Goal: Find contact information: Find contact information

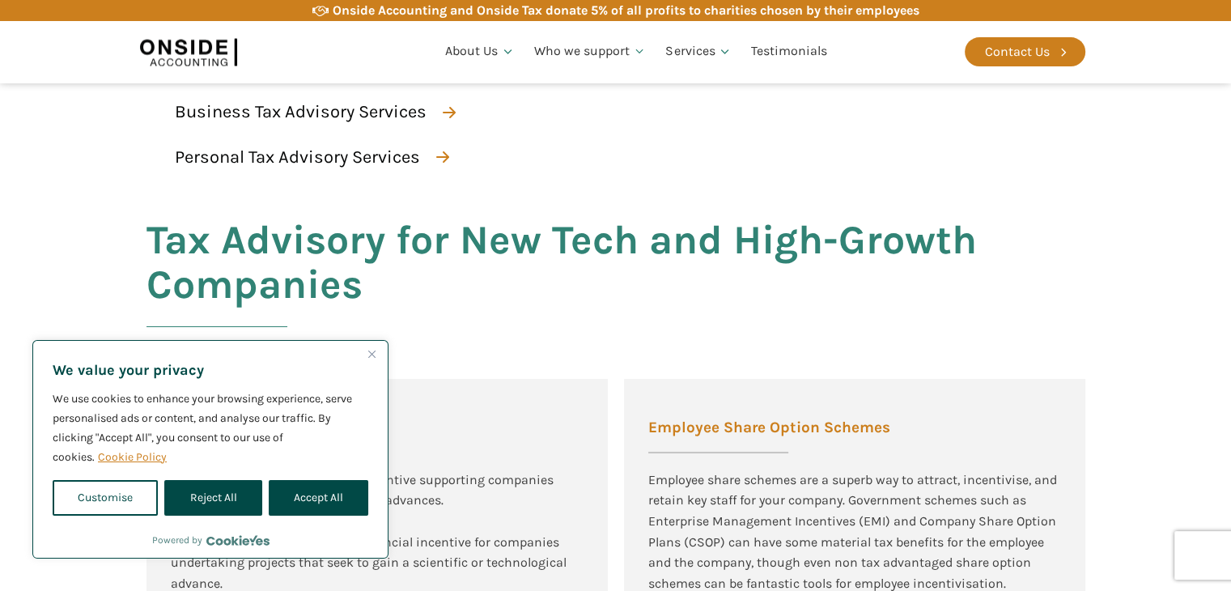
scroll to position [809, 0]
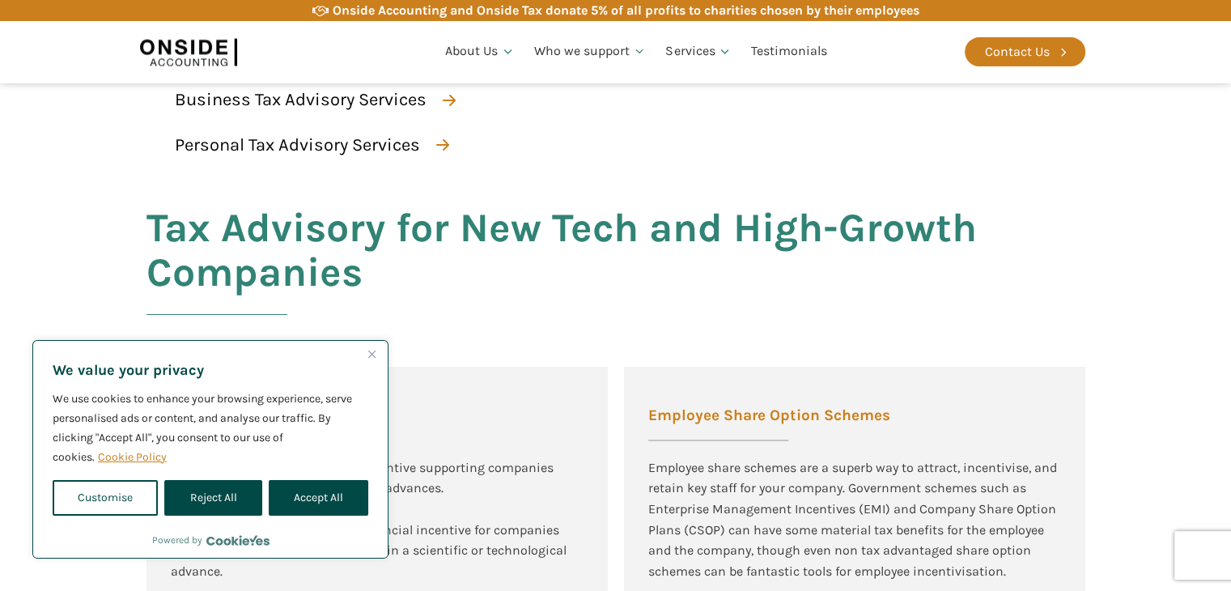
drag, startPoint x: 389, startPoint y: 354, endPoint x: 371, endPoint y: 354, distance: 17.8
click at [371, 354] on img "Close" at bounding box center [371, 353] width 7 height 7
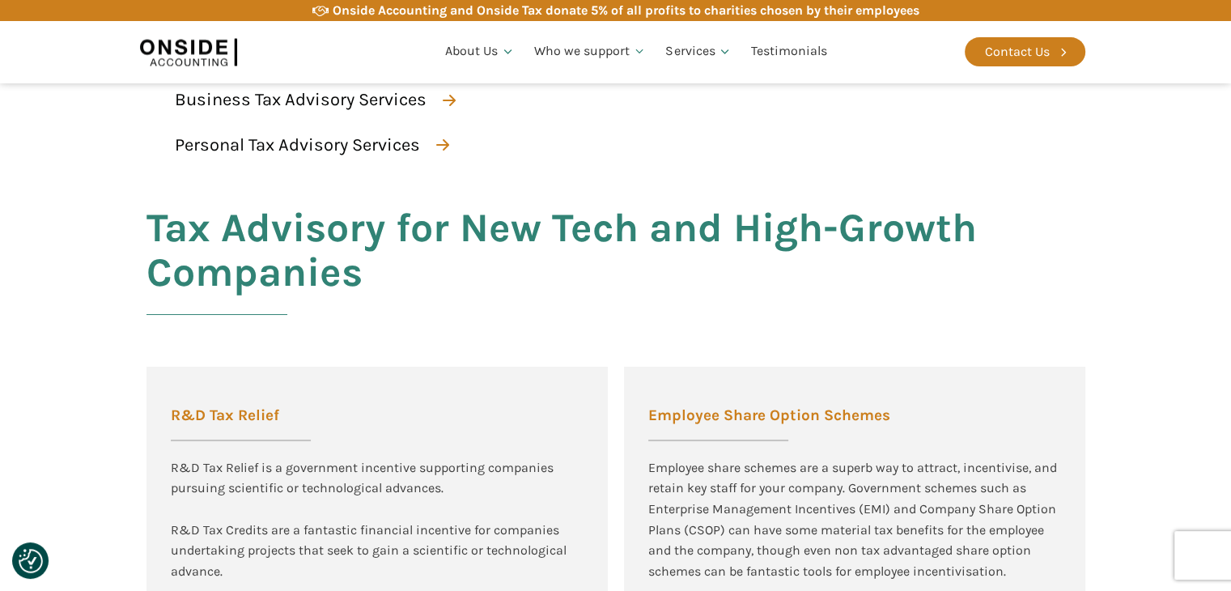
click at [371, 352] on div "Tax Advisory for New Tech and High-Growth Companies R&D Tax Relief R&D Tax Reli…" at bounding box center [615, 554] width 971 height 764
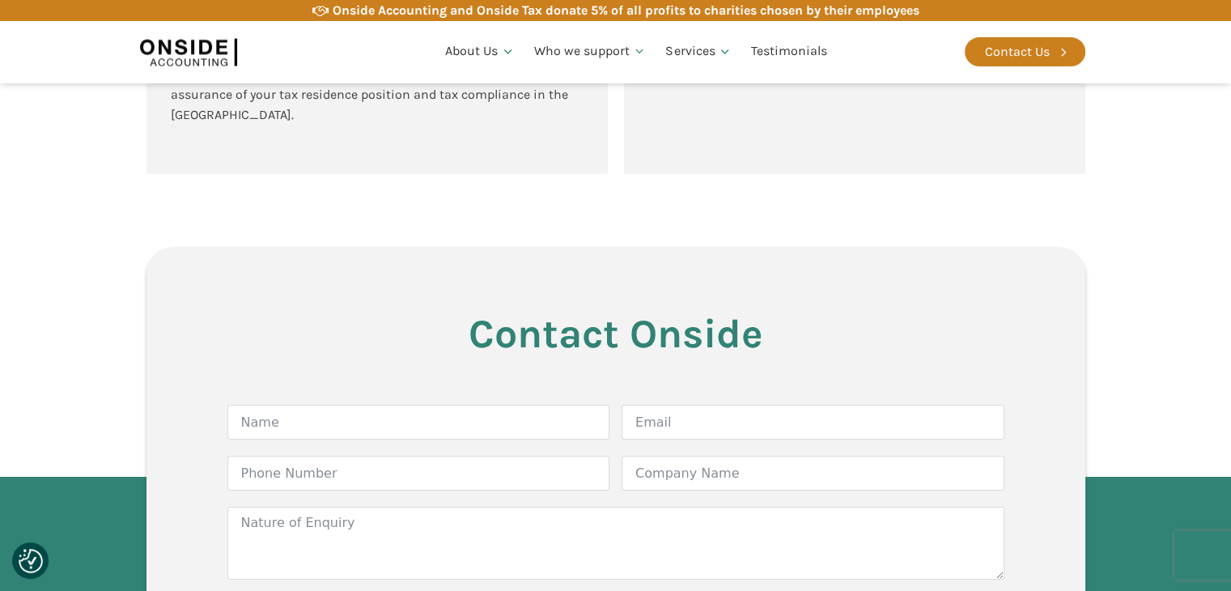
scroll to position [4334, 0]
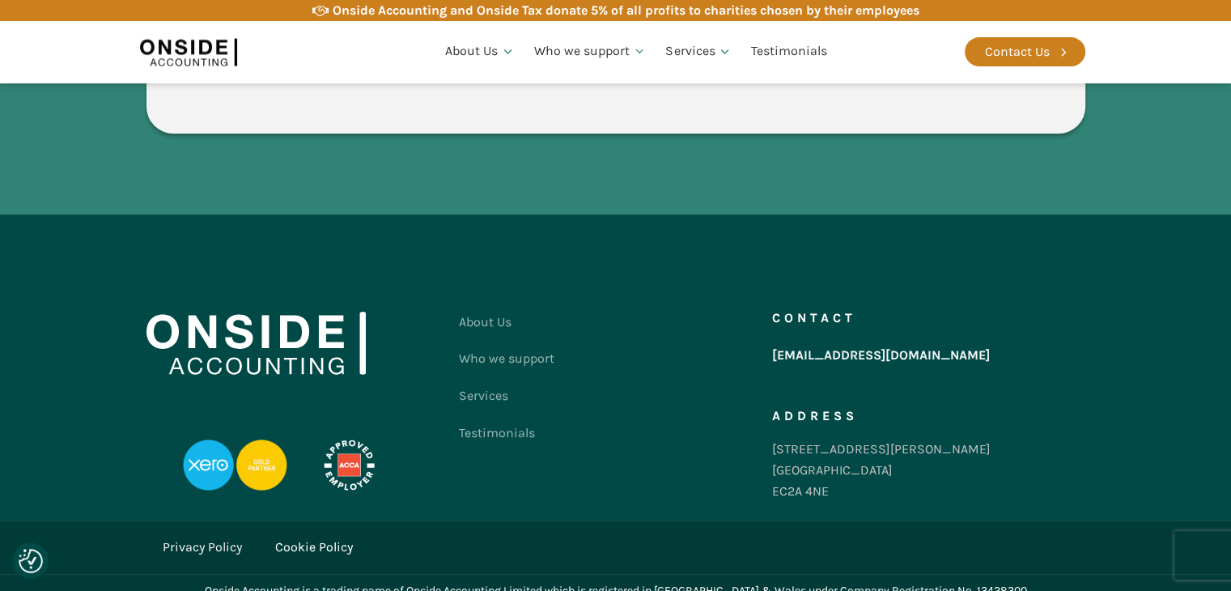
drag, startPoint x: 202, startPoint y: 275, endPoint x: 113, endPoint y: 490, distance: 233.0
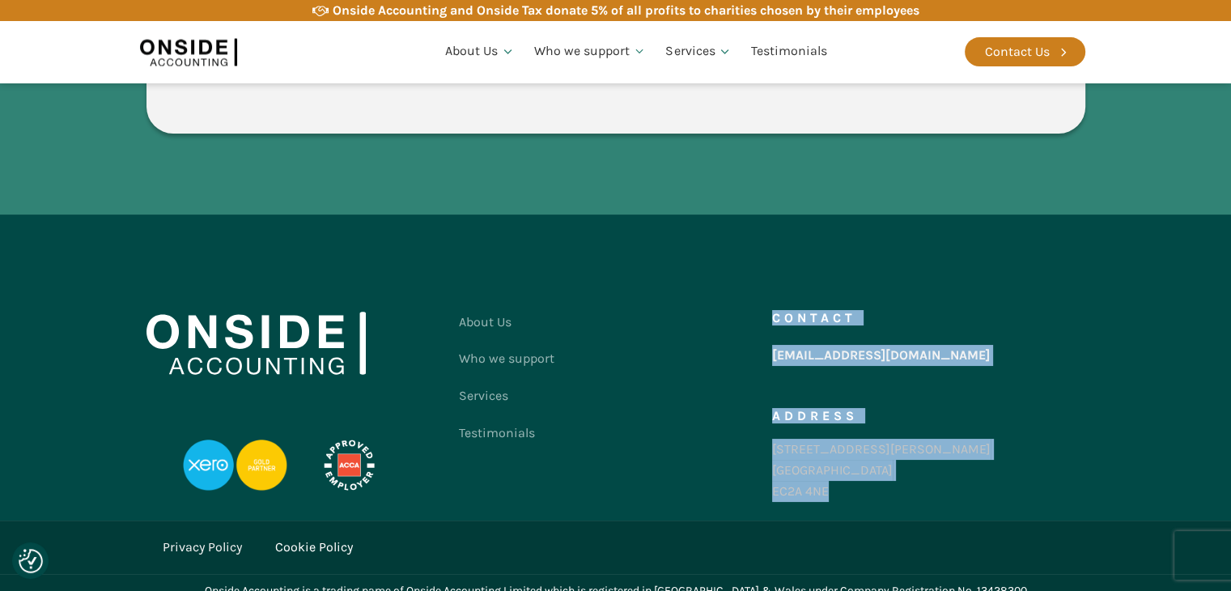
drag, startPoint x: 851, startPoint y: 473, endPoint x: 768, endPoint y: 480, distance: 83.6
click at [768, 480] on div "About Us Who we support Services Testimonials Contact us Contact [EMAIL_ADDRESS…" at bounding box center [615, 411] width 939 height 214
click at [834, 473] on div "[STREET_ADDRESS][PERSON_NAME]" at bounding box center [881, 470] width 219 height 62
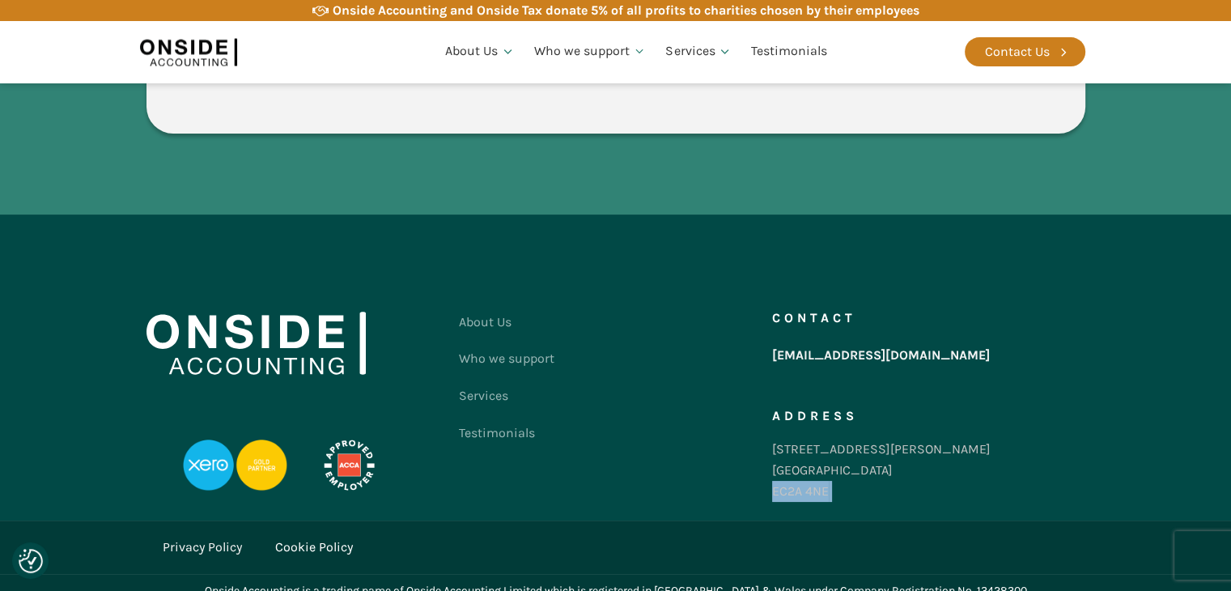
drag, startPoint x: 835, startPoint y: 473, endPoint x: 790, endPoint y: 465, distance: 46.0
click at [790, 465] on div "[STREET_ADDRESS][PERSON_NAME]" at bounding box center [881, 470] width 219 height 62
drag, startPoint x: 981, startPoint y: 210, endPoint x: 862, endPoint y: 628, distance: 434.2
drag, startPoint x: 885, startPoint y: 429, endPoint x: 815, endPoint y: 433, distance: 69.7
click at [815, 433] on div "Contact [EMAIL_ADDRESS][DOMAIN_NAME] Address [STREET_ADDRESS][PERSON_NAME]" at bounding box center [928, 411] width 313 height 214
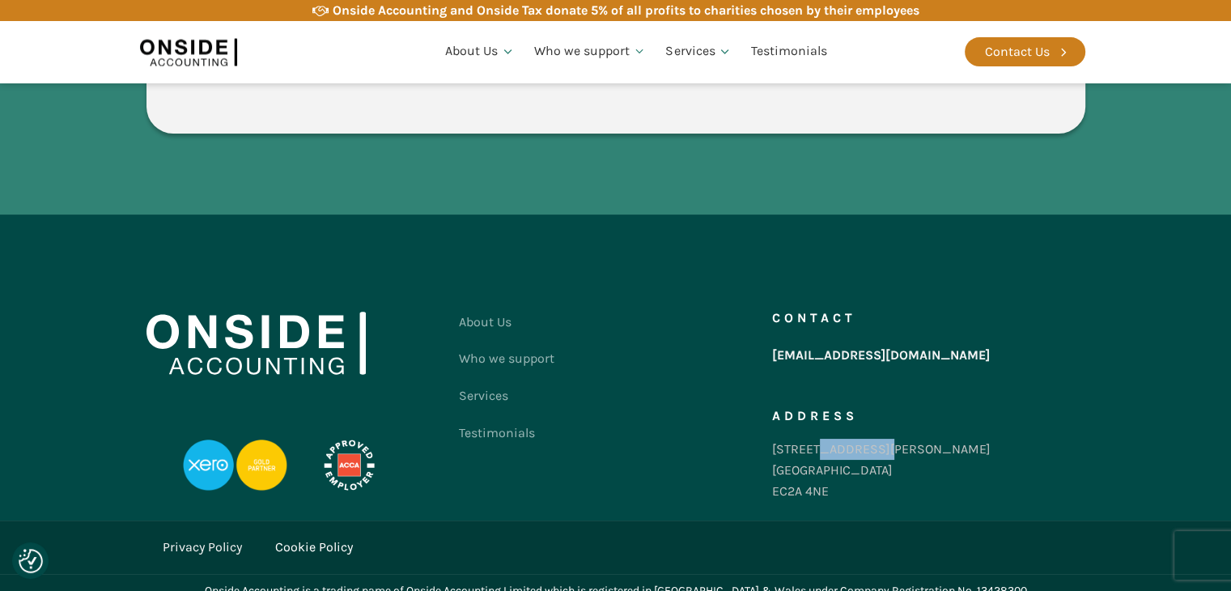
copy div "[GEOGRAPHIC_DATA]"
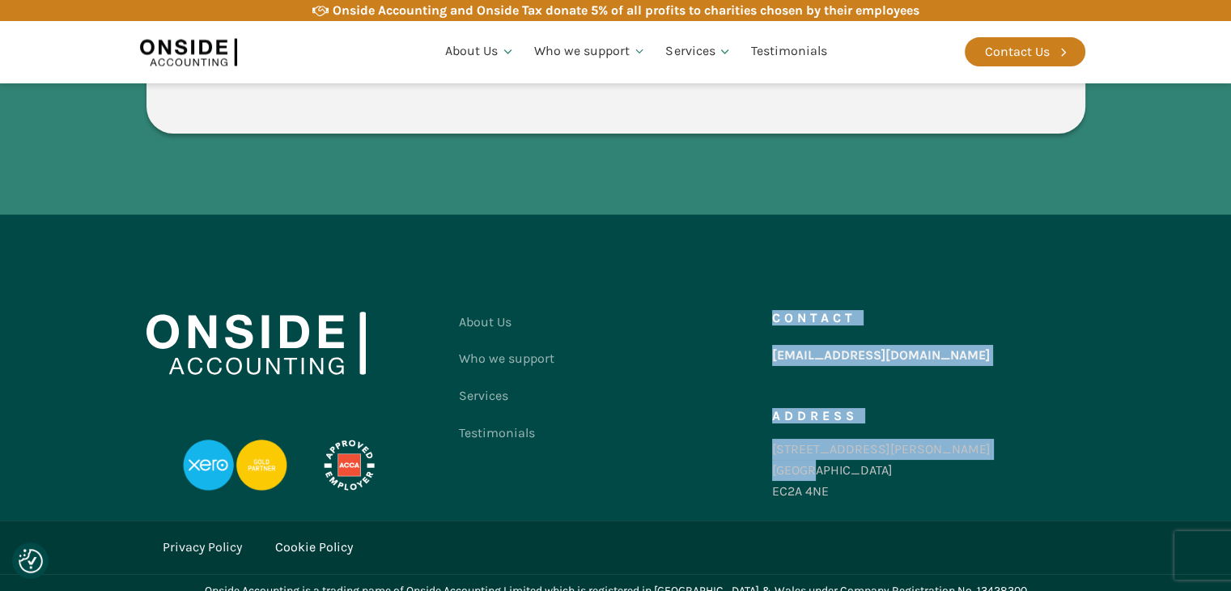
drag, startPoint x: 814, startPoint y: 447, endPoint x: 771, endPoint y: 448, distance: 43.7
click at [771, 448] on div "About Us Who we support Services Testimonials Contact us Contact [EMAIL_ADDRESS…" at bounding box center [615, 411] width 939 height 214
drag, startPoint x: 783, startPoint y: 444, endPoint x: 800, endPoint y: 443, distance: 17.1
click at [784, 444] on div "[STREET_ADDRESS][PERSON_NAME]" at bounding box center [881, 470] width 219 height 62
click at [820, 452] on div "[STREET_ADDRESS][PERSON_NAME]" at bounding box center [881, 470] width 219 height 62
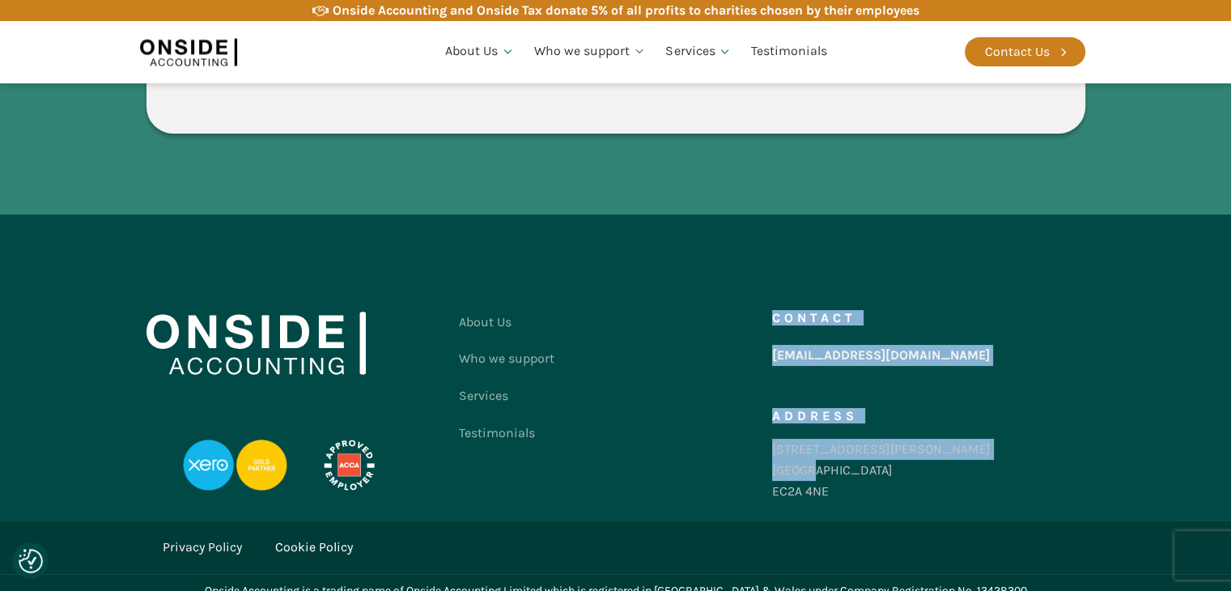
click at [813, 454] on div "[STREET_ADDRESS][PERSON_NAME]" at bounding box center [881, 470] width 219 height 62
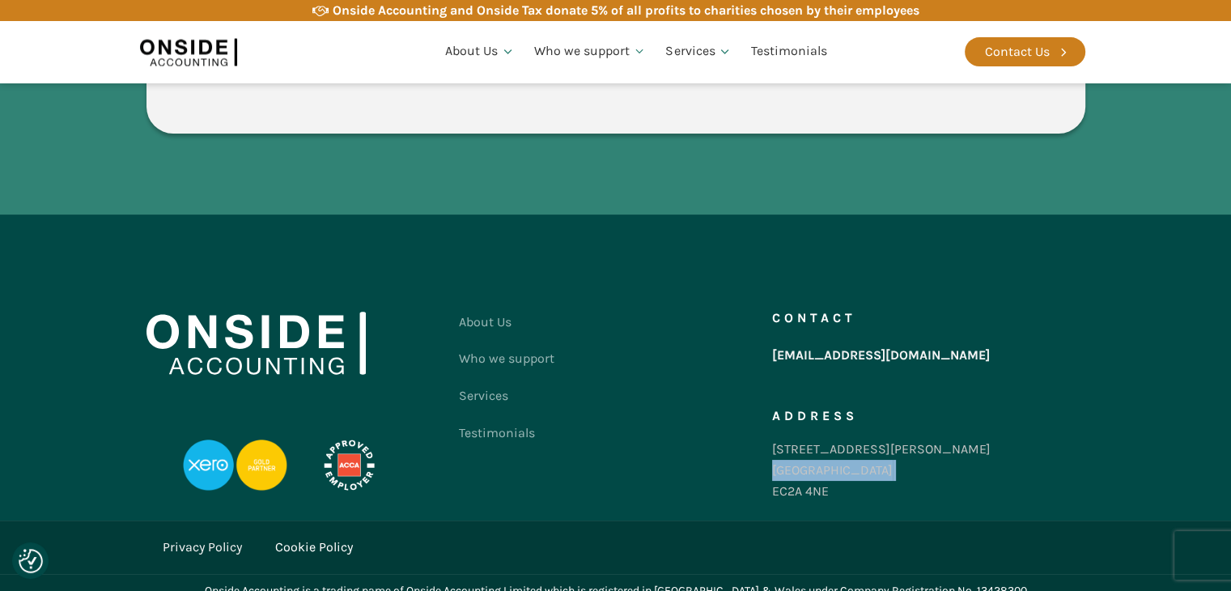
drag, startPoint x: 813, startPoint y: 454, endPoint x: 790, endPoint y: 452, distance: 23.5
click at [790, 452] on div "[STREET_ADDRESS][PERSON_NAME]" at bounding box center [881, 470] width 219 height 62
drag, startPoint x: 831, startPoint y: 481, endPoint x: 772, endPoint y: 470, distance: 60.0
click at [772, 470] on div "[STREET_ADDRESS][PERSON_NAME]" at bounding box center [881, 470] width 219 height 62
copy div "EC2A 4NE"
